Goal: Task Accomplishment & Management: Manage account settings

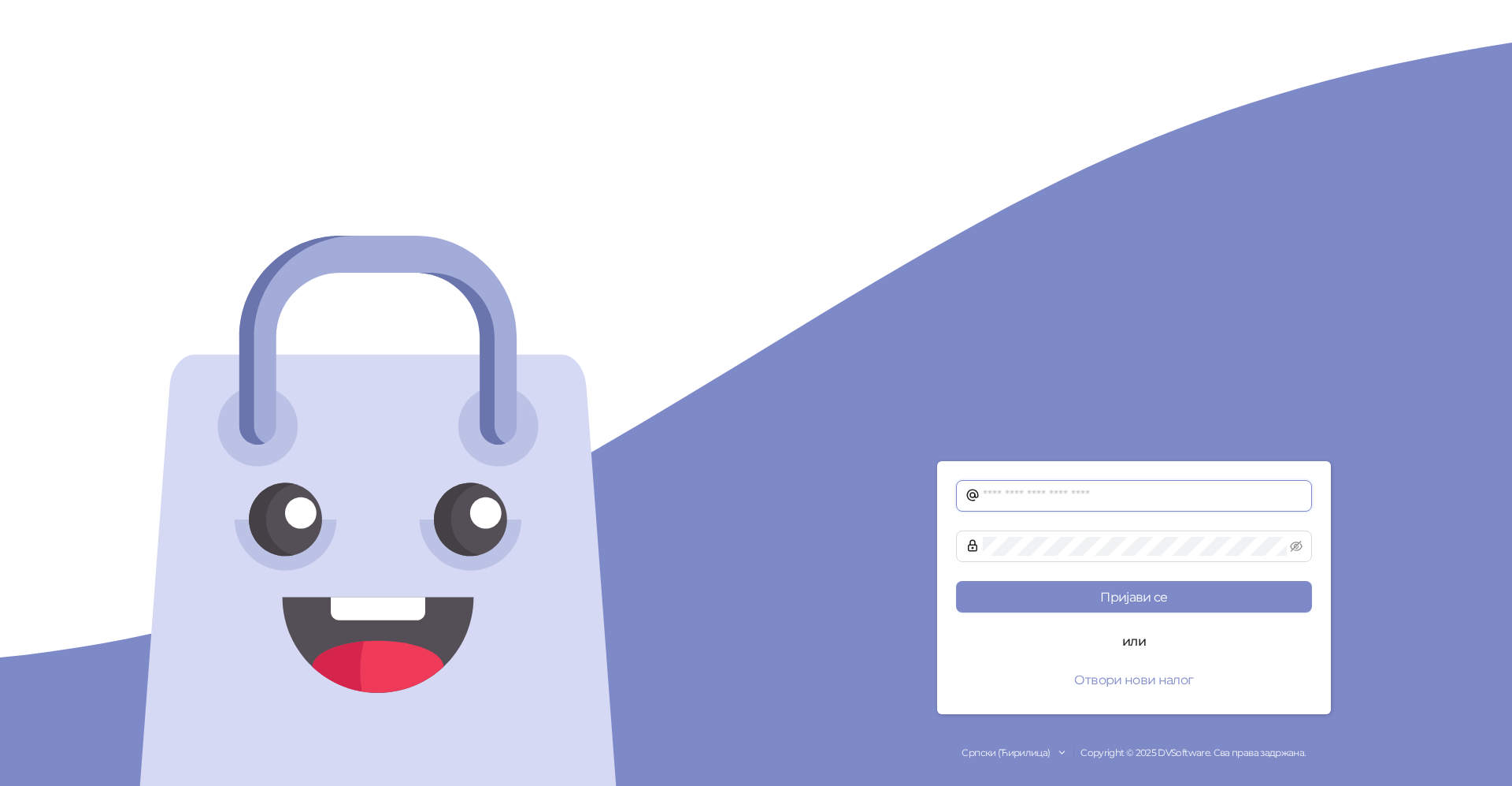
click at [1026, 495] on input "text" at bounding box center [1143, 496] width 320 height 19
type input "**********"
click at [1172, 602] on button "Пријави се" at bounding box center [1134, 596] width 356 height 31
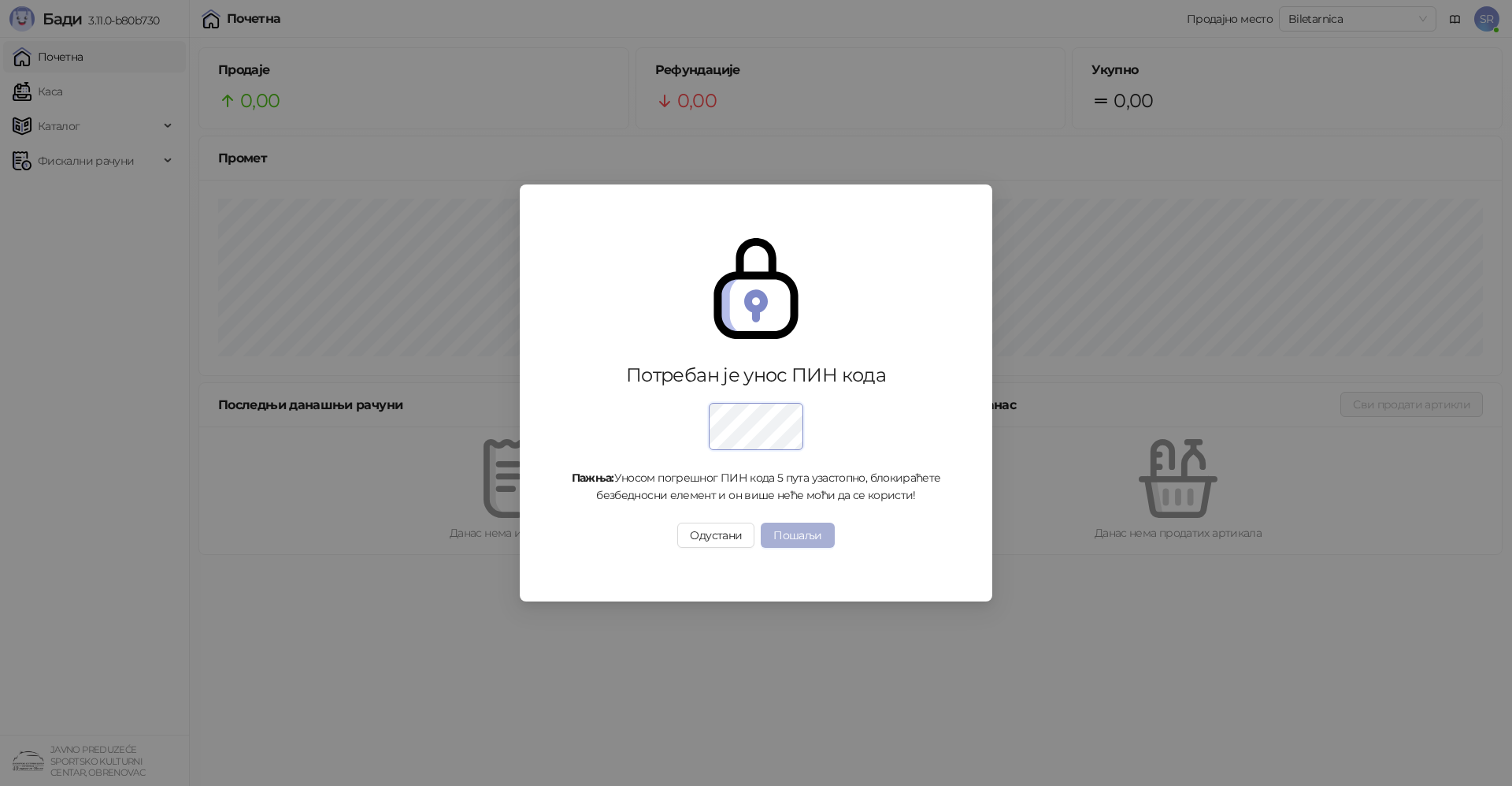
click at [807, 544] on button "Пошаљи" at bounding box center [798, 535] width 73 height 25
